Goal: Information Seeking & Learning: Check status

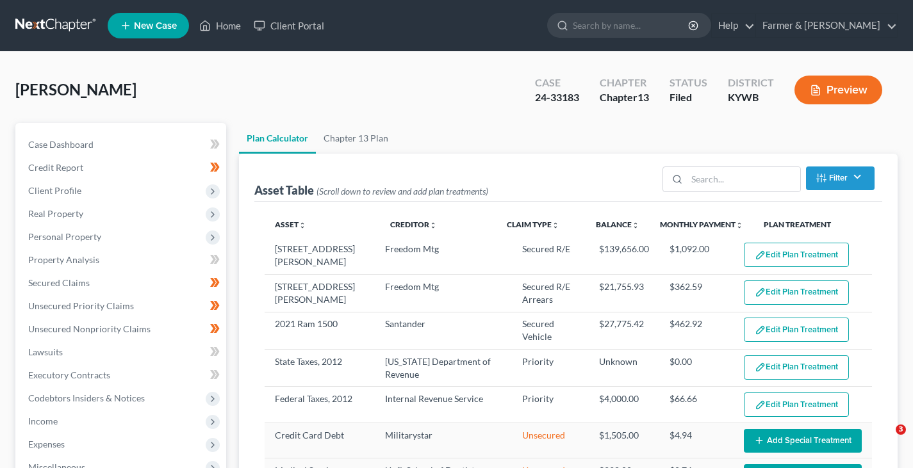
select select "59"
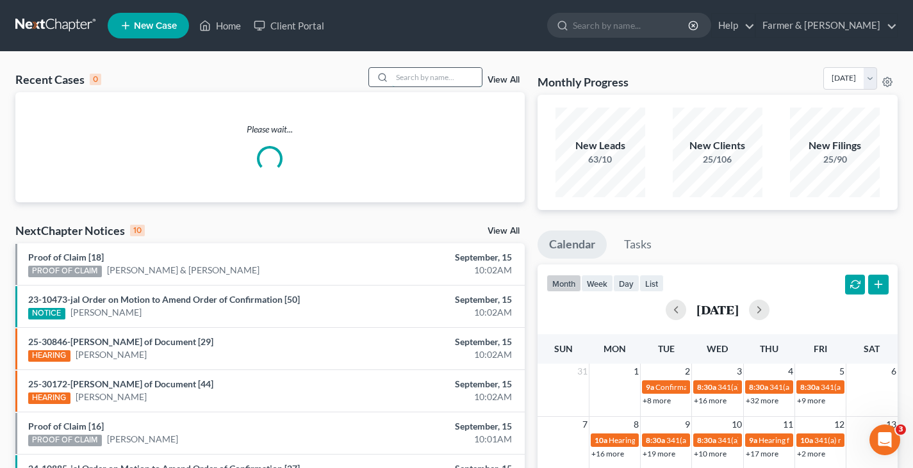
click at [409, 78] on input "search" at bounding box center [437, 77] width 90 height 19
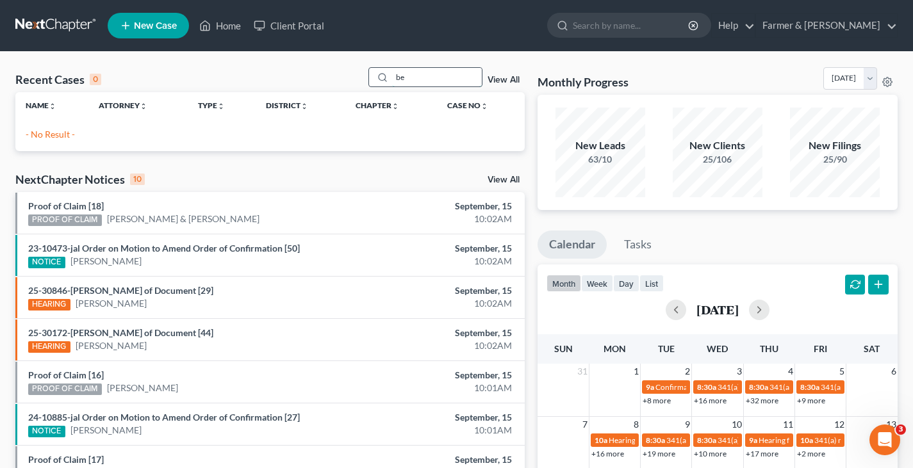
type input "b"
click at [424, 76] on input "[PERSON_NAME]" at bounding box center [437, 77] width 90 height 19
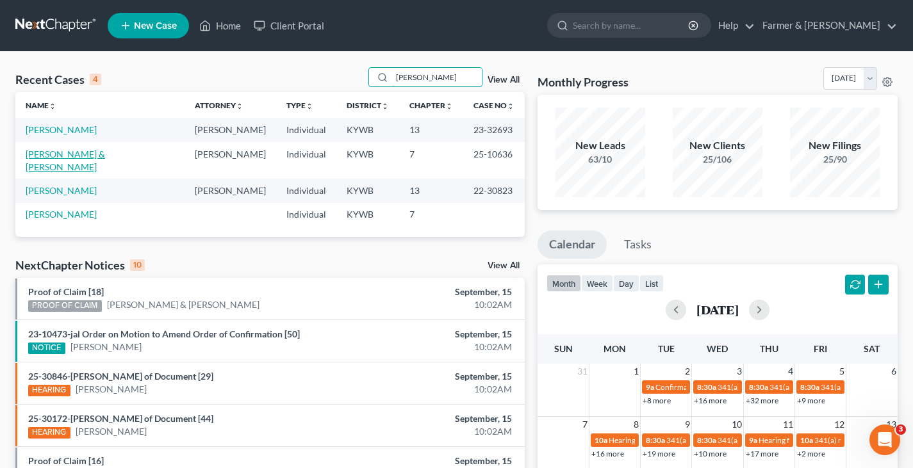
type input "[PERSON_NAME]"
click at [74, 153] on link "[PERSON_NAME] & [PERSON_NAME]" at bounding box center [65, 161] width 79 height 24
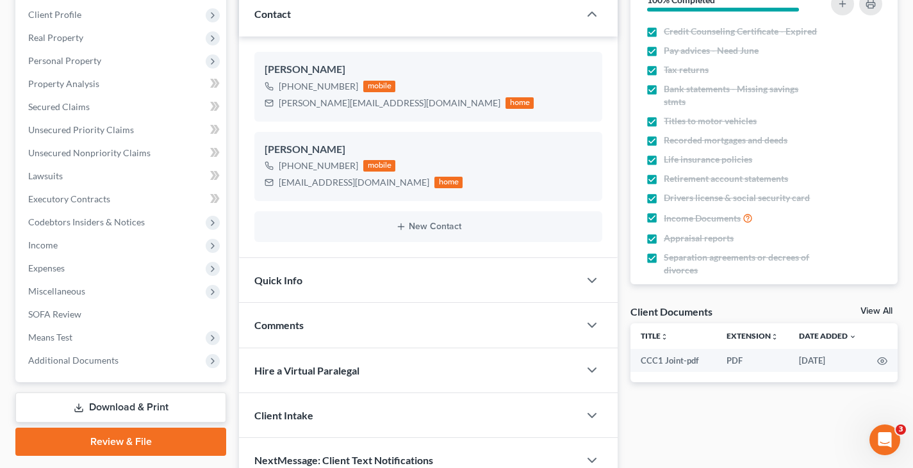
scroll to position [177, 0]
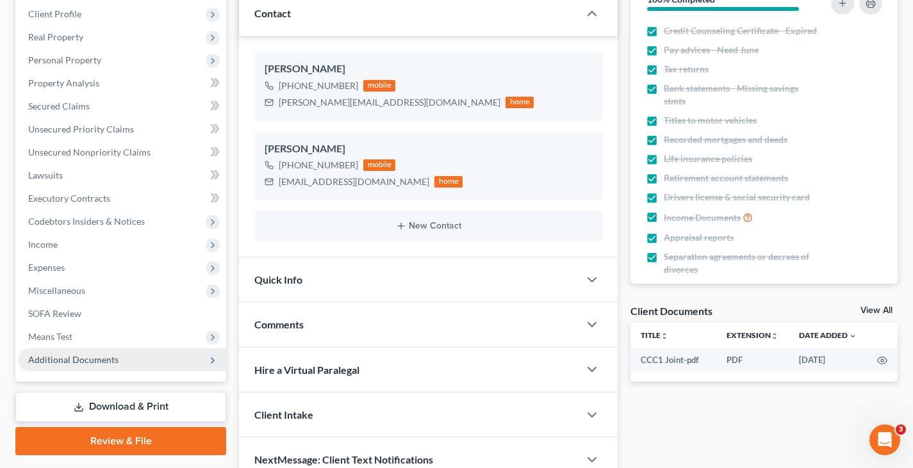
click at [80, 361] on span "Additional Documents" at bounding box center [73, 359] width 90 height 11
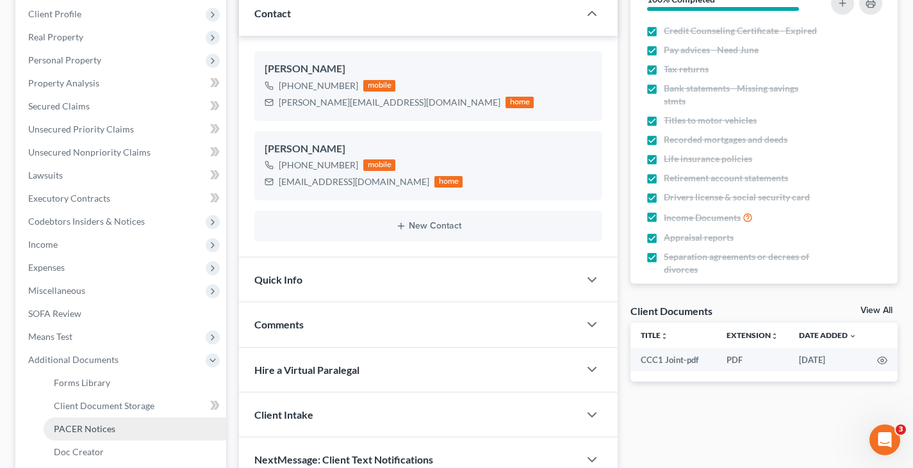
click at [94, 429] on span "PACER Notices" at bounding box center [84, 428] width 61 height 11
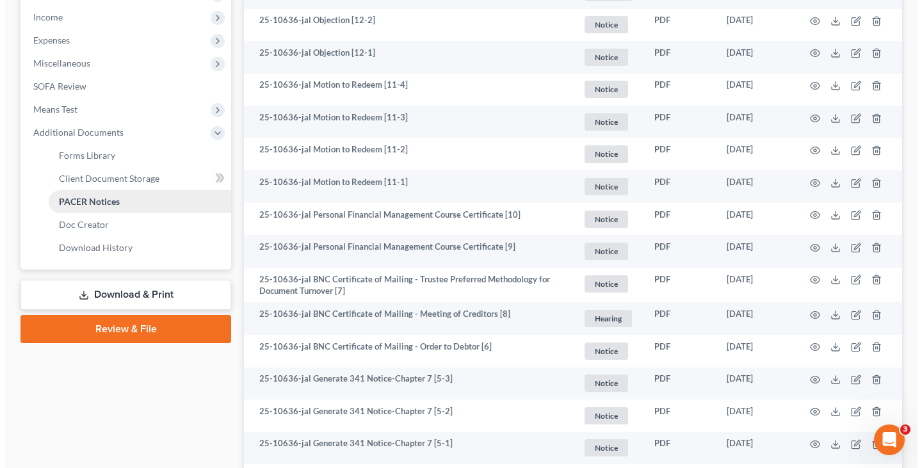
scroll to position [398, 0]
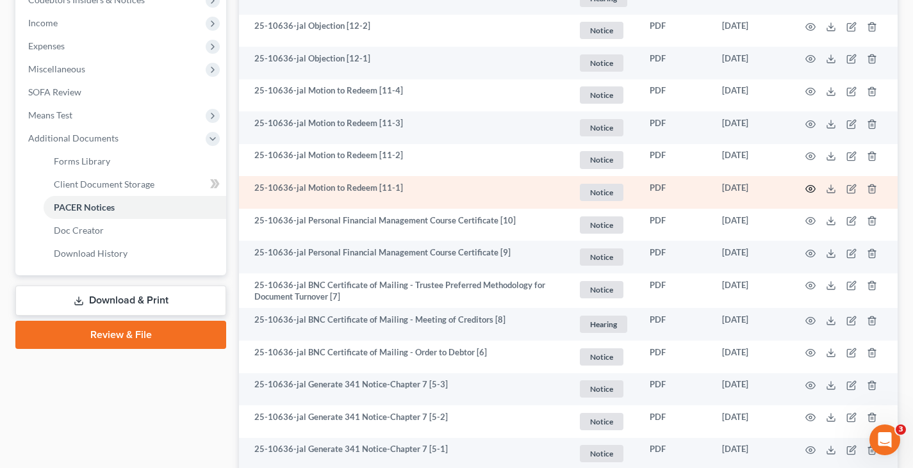
click at [815, 186] on icon "button" at bounding box center [810, 189] width 10 height 10
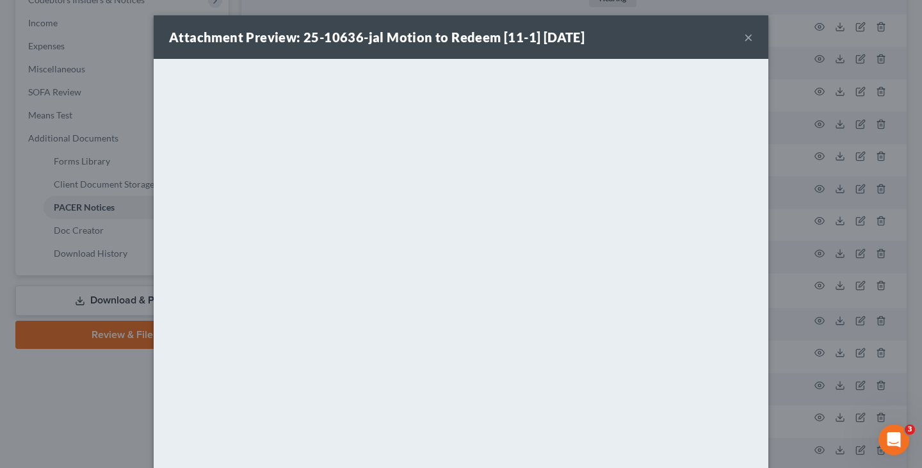
click at [744, 39] on button "×" at bounding box center [748, 36] width 9 height 15
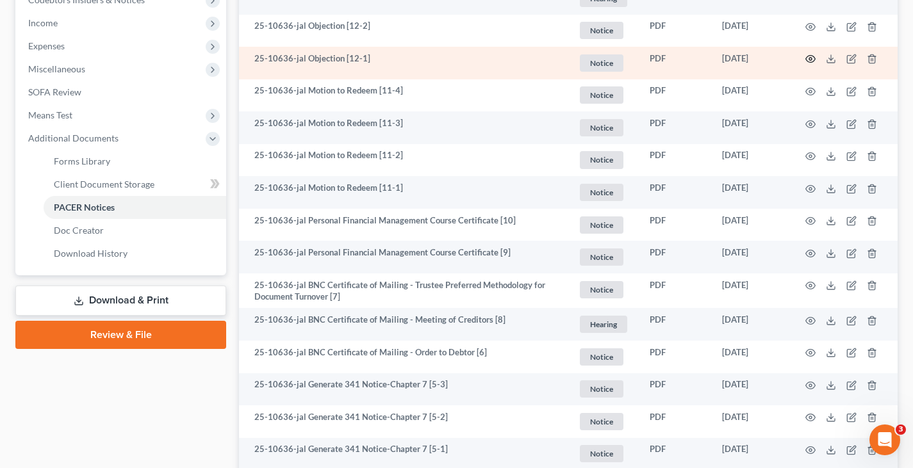
click at [810, 58] on icon "button" at bounding box center [810, 59] width 10 height 10
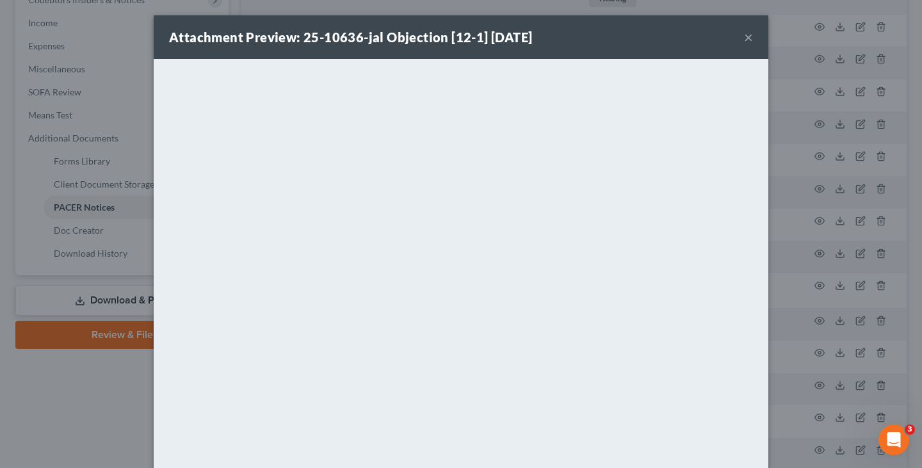
click at [746, 39] on button "×" at bounding box center [748, 36] width 9 height 15
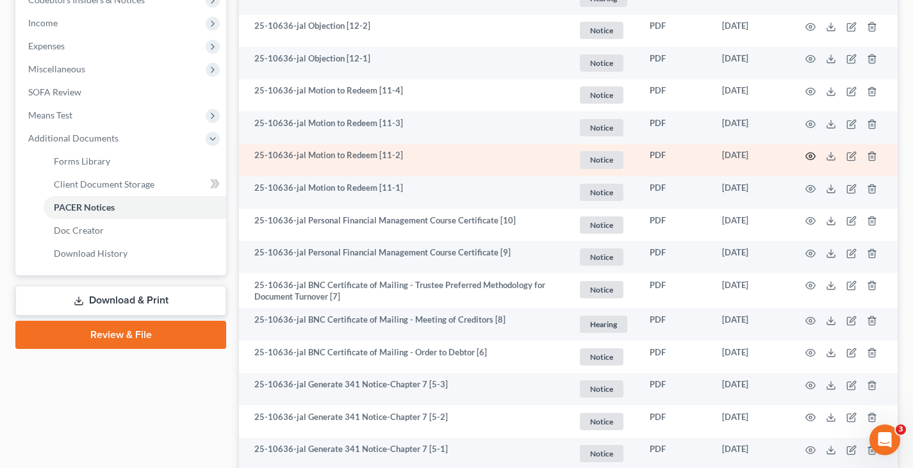
click at [810, 155] on icon "button" at bounding box center [810, 156] width 10 height 10
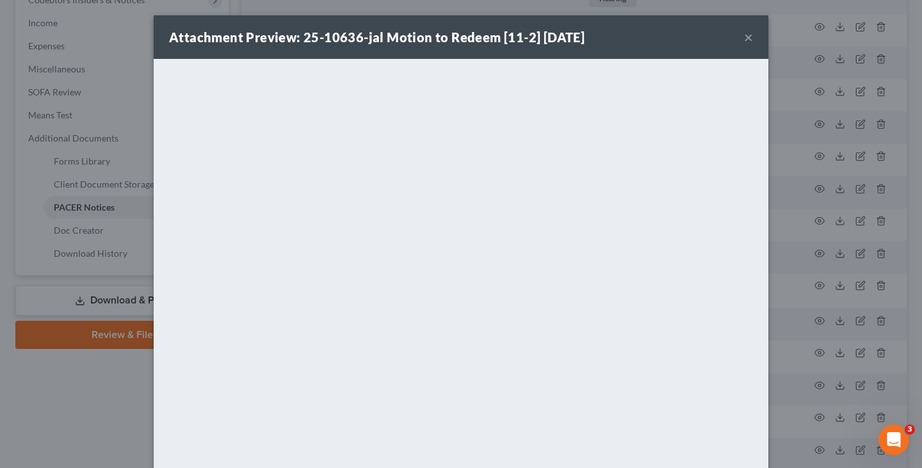
click at [744, 37] on button "×" at bounding box center [748, 36] width 9 height 15
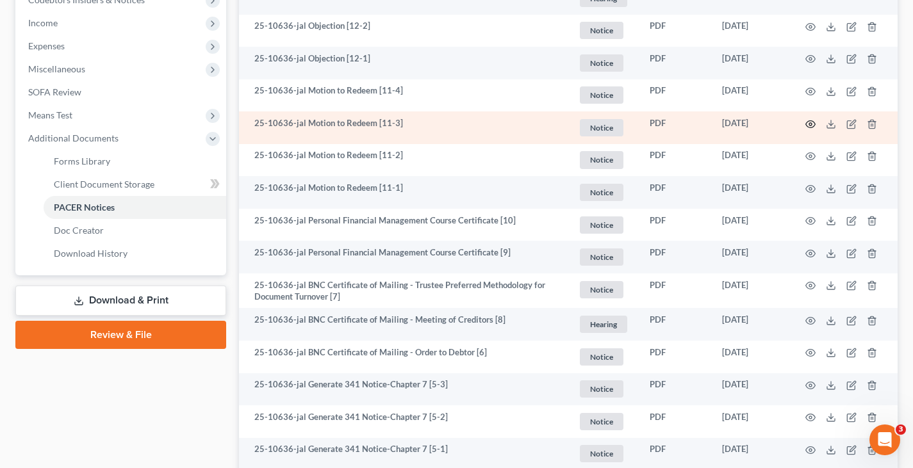
click at [810, 123] on icon "button" at bounding box center [810, 124] width 10 height 10
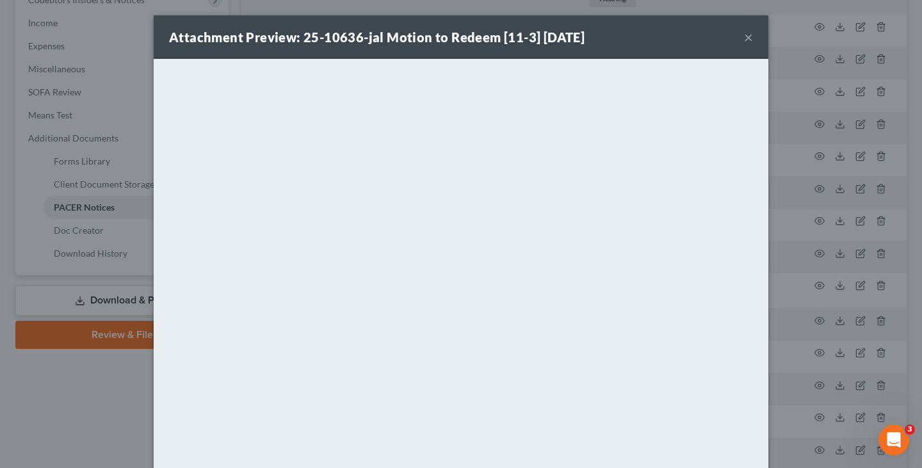
click at [744, 38] on button "×" at bounding box center [748, 36] width 9 height 15
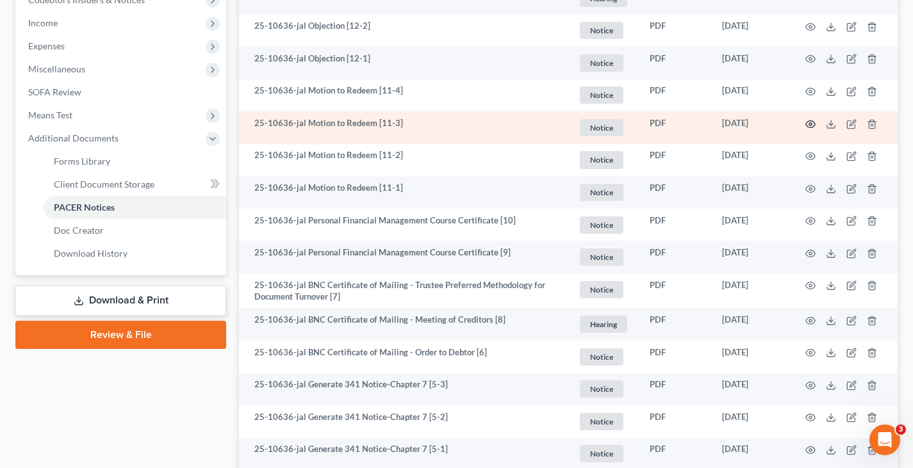
click at [810, 123] on icon "button" at bounding box center [810, 124] width 10 height 10
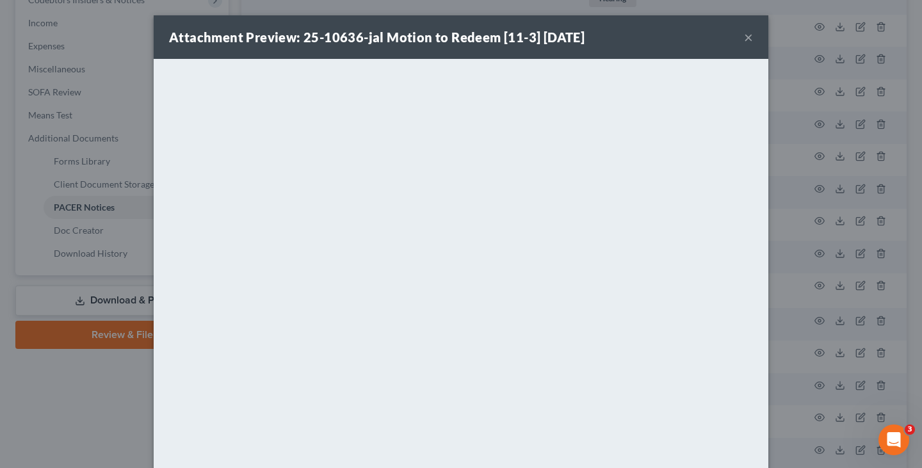
click at [744, 37] on button "×" at bounding box center [748, 36] width 9 height 15
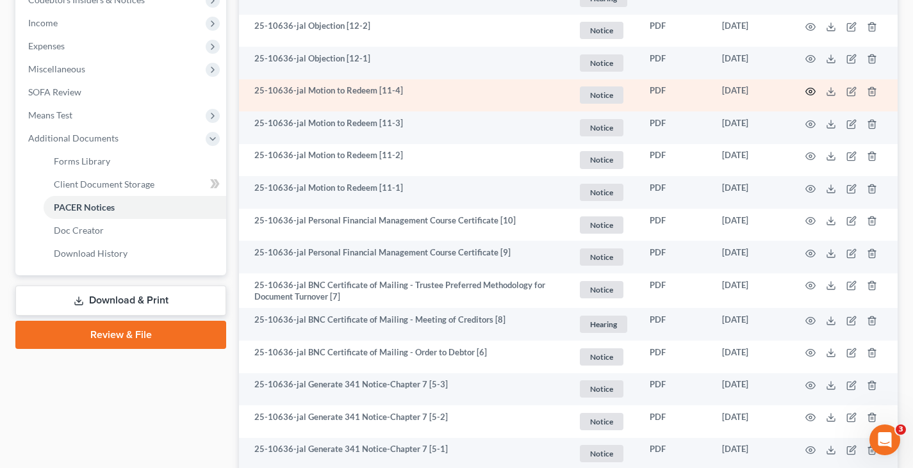
click at [807, 94] on icon "button" at bounding box center [810, 91] width 10 height 10
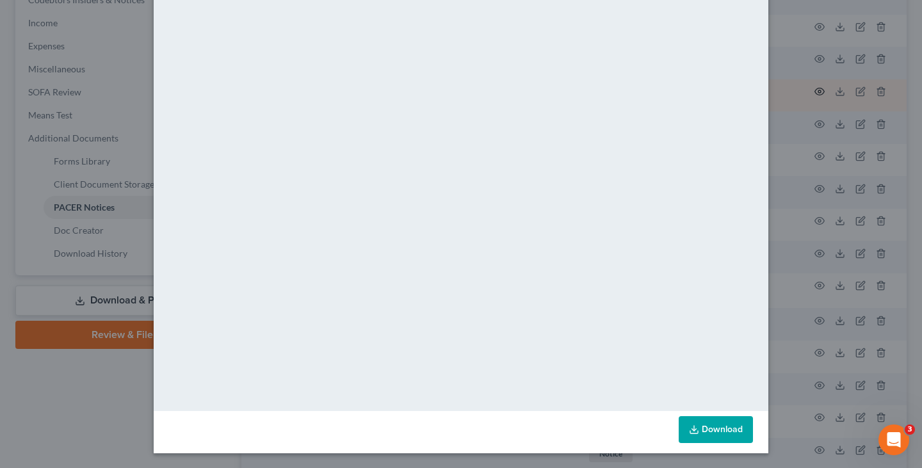
scroll to position [0, 0]
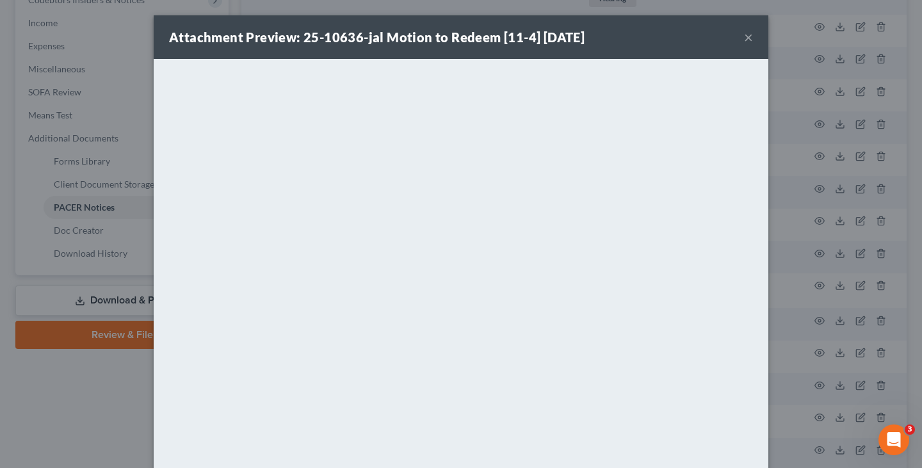
click at [746, 44] on button "×" at bounding box center [748, 36] width 9 height 15
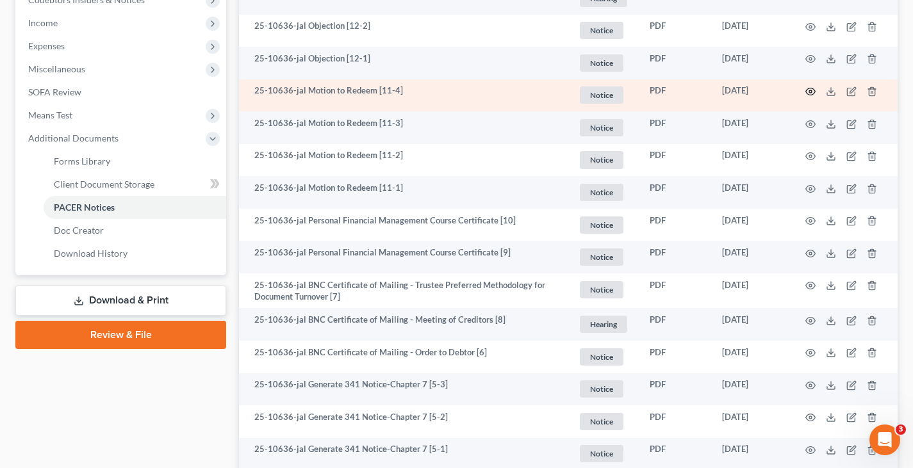
click at [813, 91] on icon "button" at bounding box center [810, 91] width 10 height 10
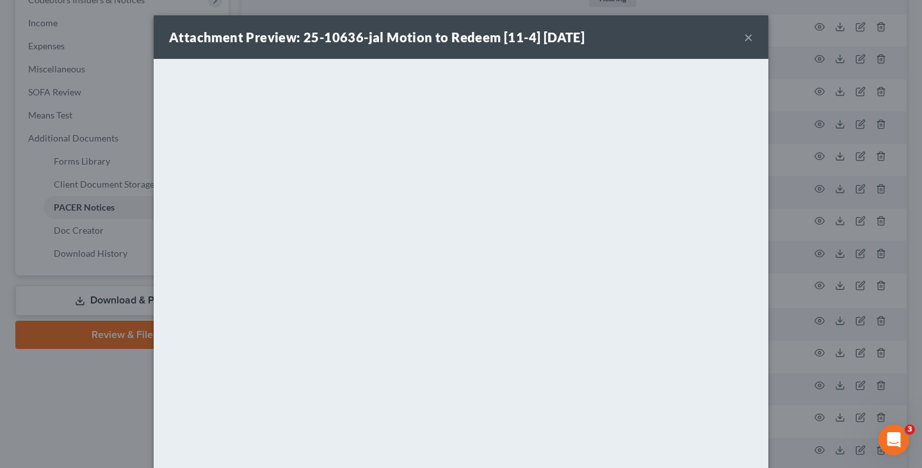
click at [746, 42] on button "×" at bounding box center [748, 36] width 9 height 15
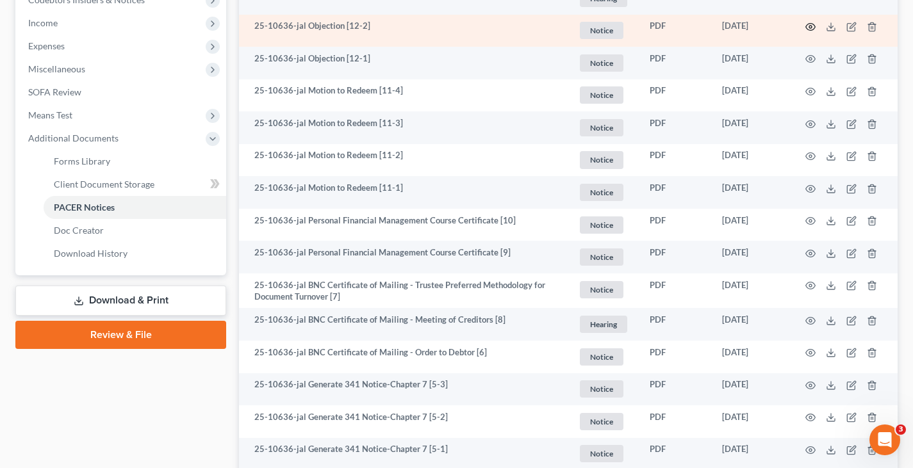
click at [806, 25] on icon "button" at bounding box center [811, 27] width 10 height 7
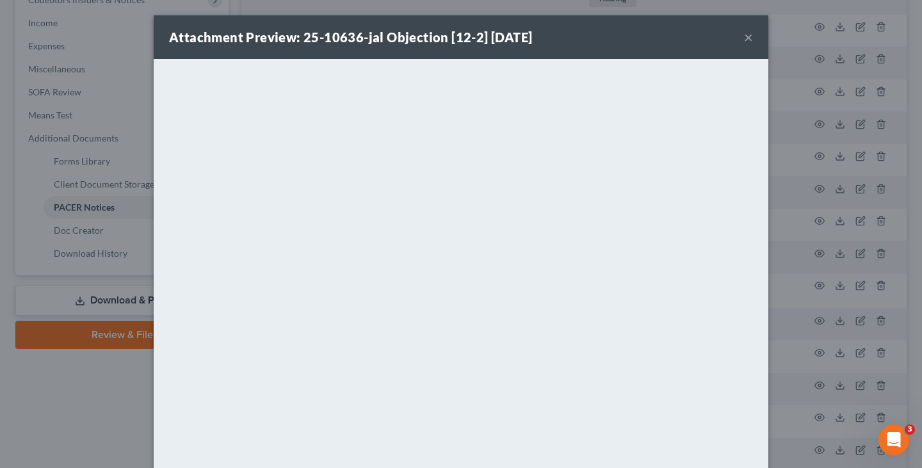
click at [744, 40] on button "×" at bounding box center [748, 36] width 9 height 15
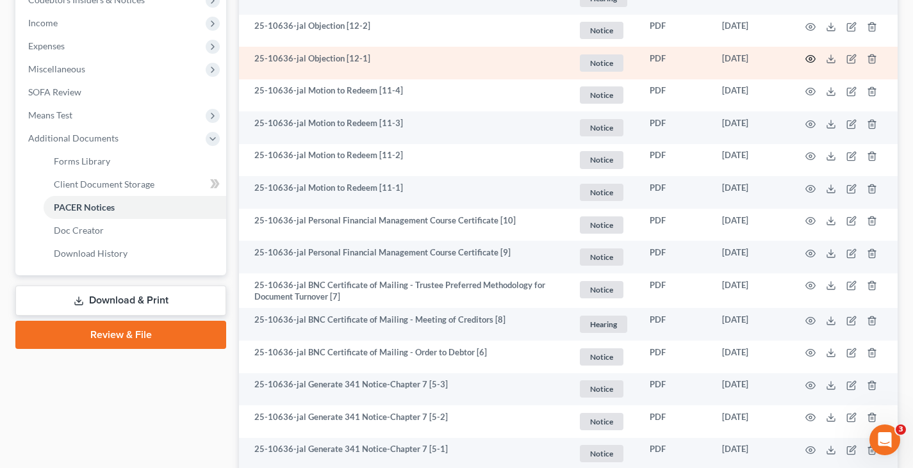
click at [810, 58] on icon "button" at bounding box center [810, 59] width 10 height 10
